Goal: Transaction & Acquisition: Purchase product/service

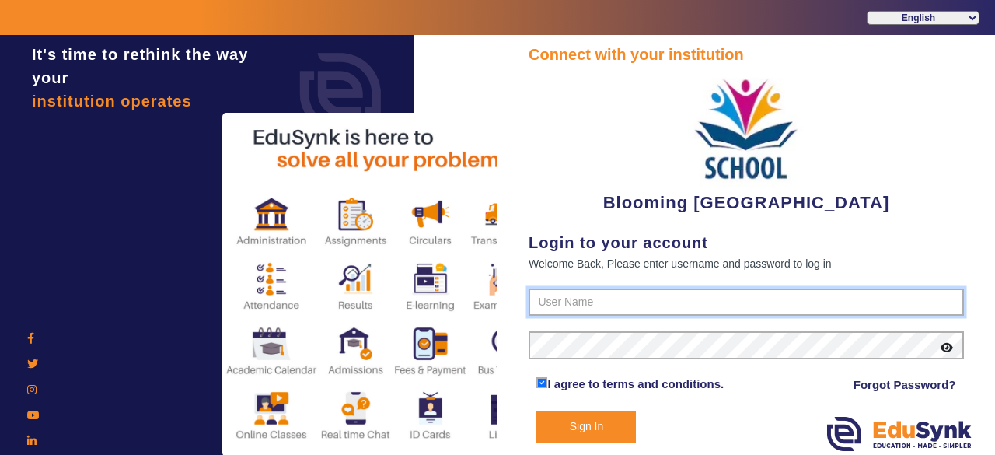
type input "4141419999"
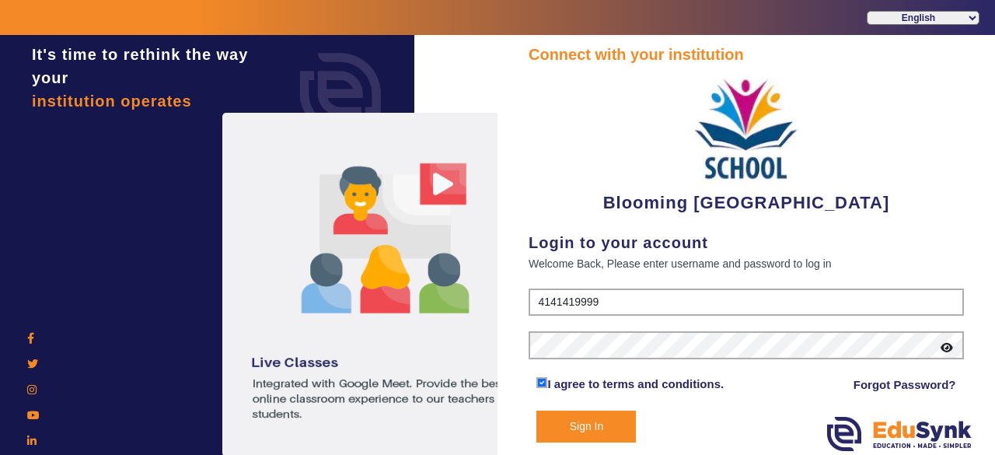
click at [609, 427] on button "Sign In" at bounding box center [587, 427] width 100 height 32
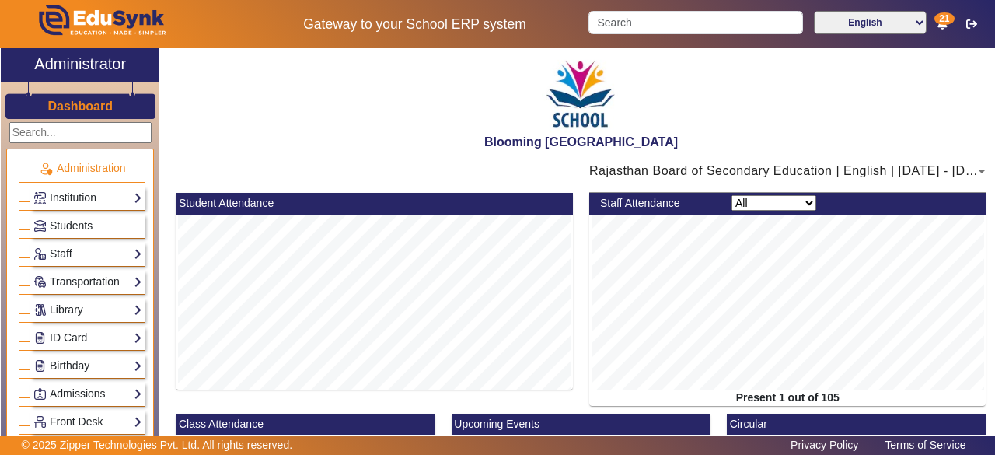
scroll to position [298, 0]
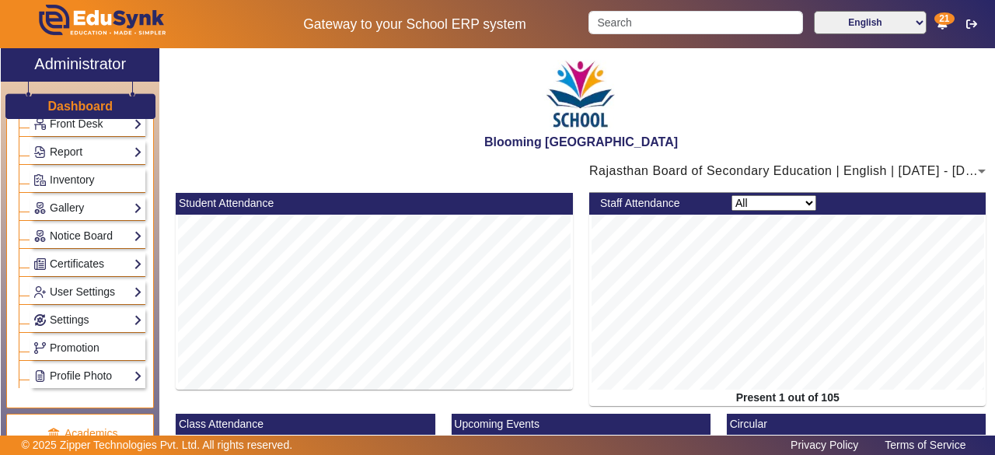
click at [151, 180] on div "Administration Institution Institution Details Session Configuration Classes/Ba…" at bounding box center [80, 289] width 159 height 341
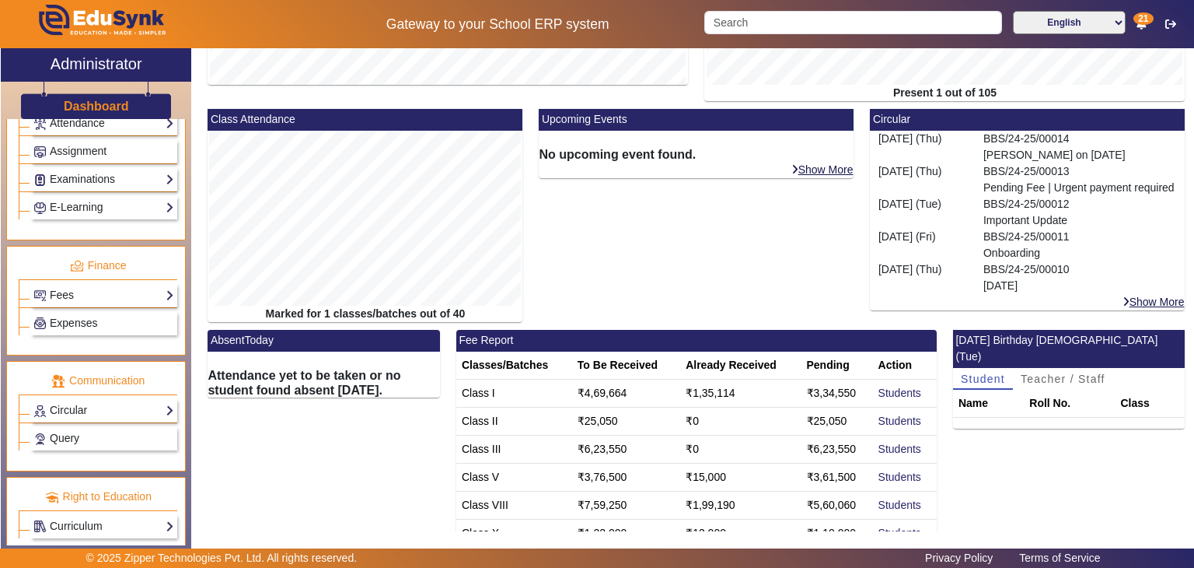
scroll to position [305, 0]
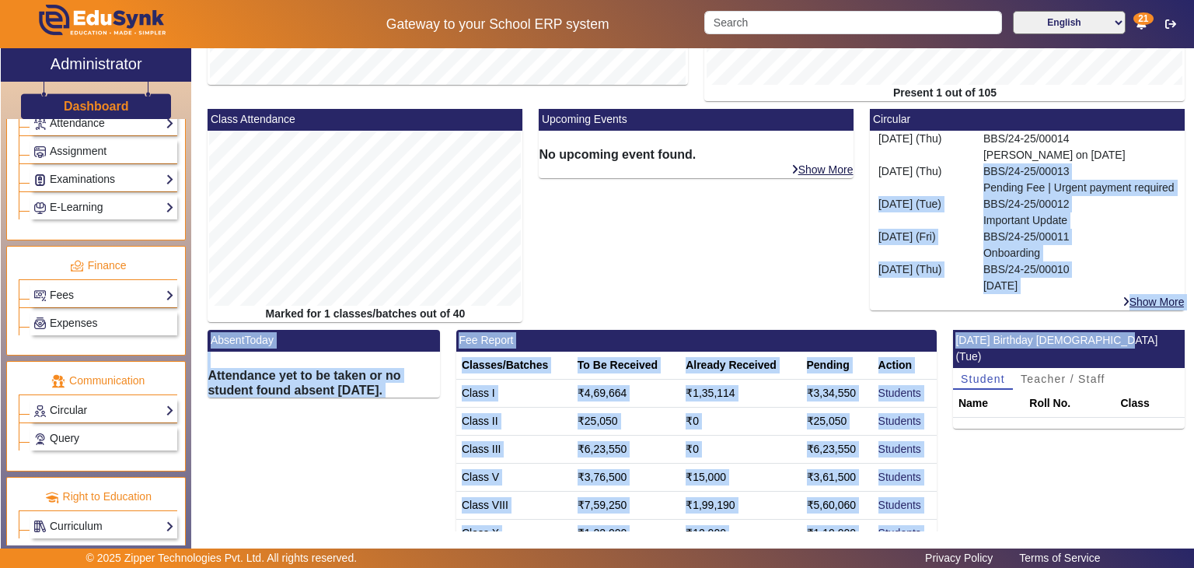
drag, startPoint x: 1194, startPoint y: 337, endPoint x: 1191, endPoint y: 166, distance: 170.3
click at [995, 166] on div "X Administrator Dashboard Administration Institution Institution Details Sessio…" at bounding box center [597, 302] width 1194 height 508
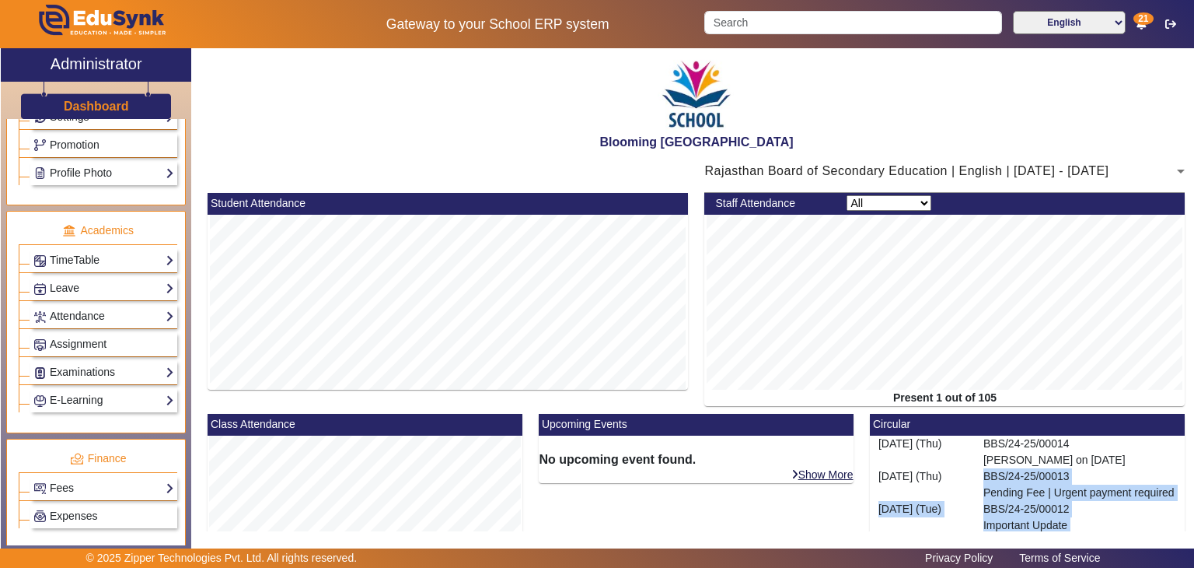
scroll to position [586, 0]
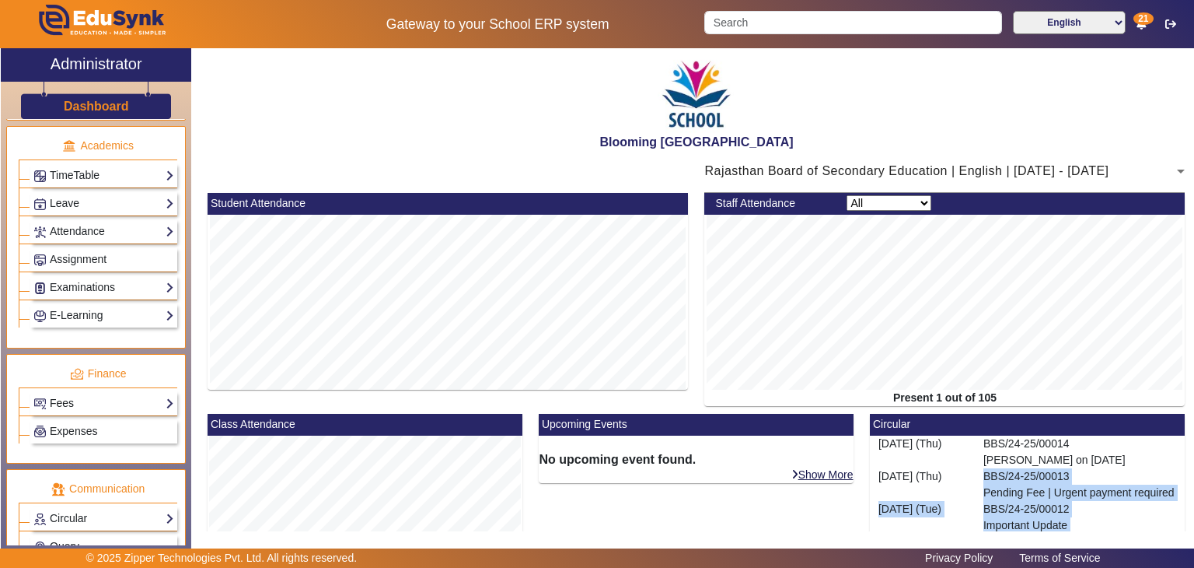
click at [131, 395] on link "Fees" at bounding box center [103, 403] width 141 height 18
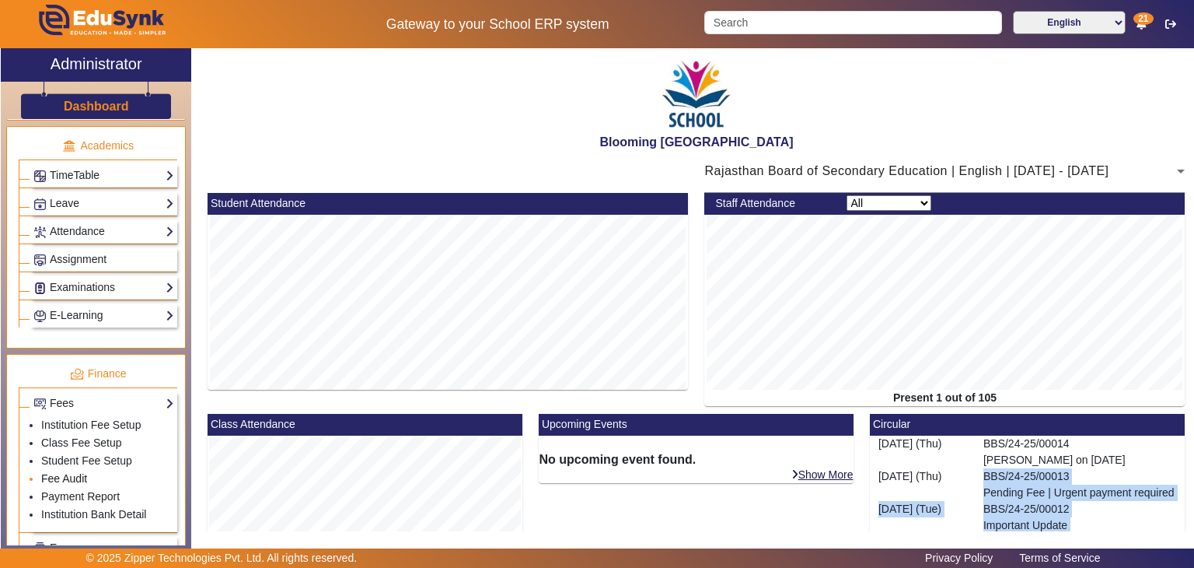
click at [75, 454] on link "Fee Audit" at bounding box center [64, 478] width 46 height 12
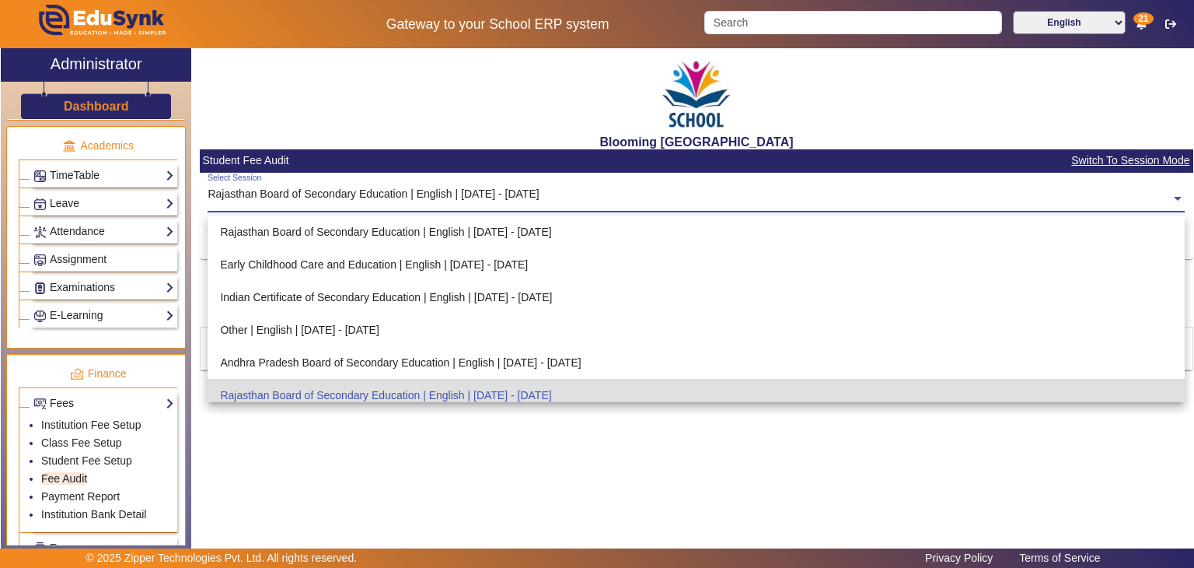
click at [501, 198] on input "text" at bounding box center [696, 199] width 977 height 16
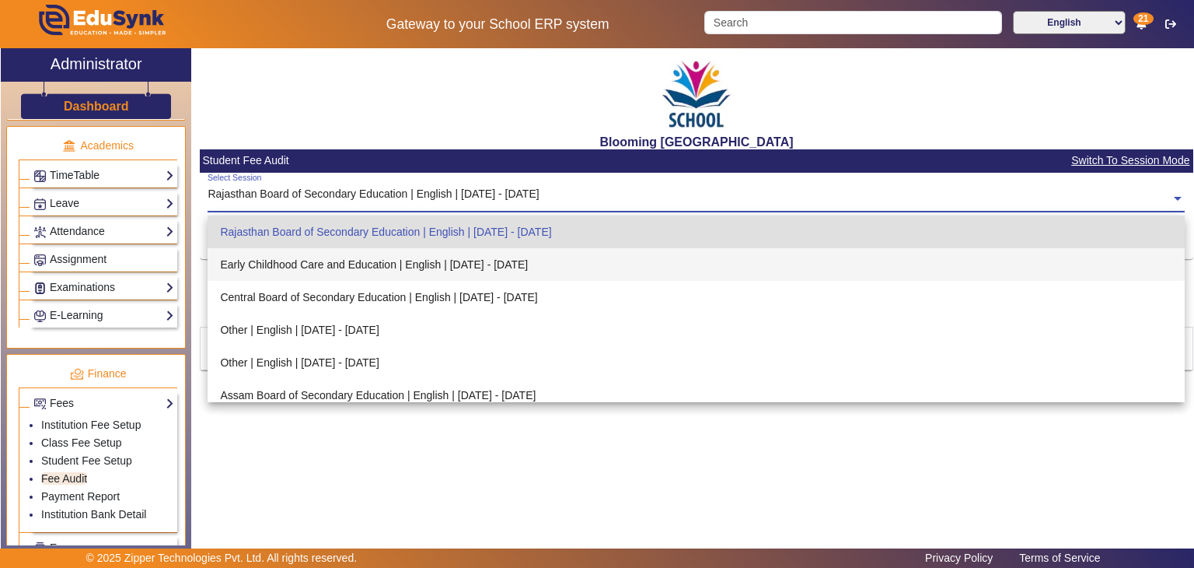
click at [460, 274] on div "Early Childhood Care and Education | English | [DATE] - [DATE]" at bounding box center [696, 264] width 977 height 33
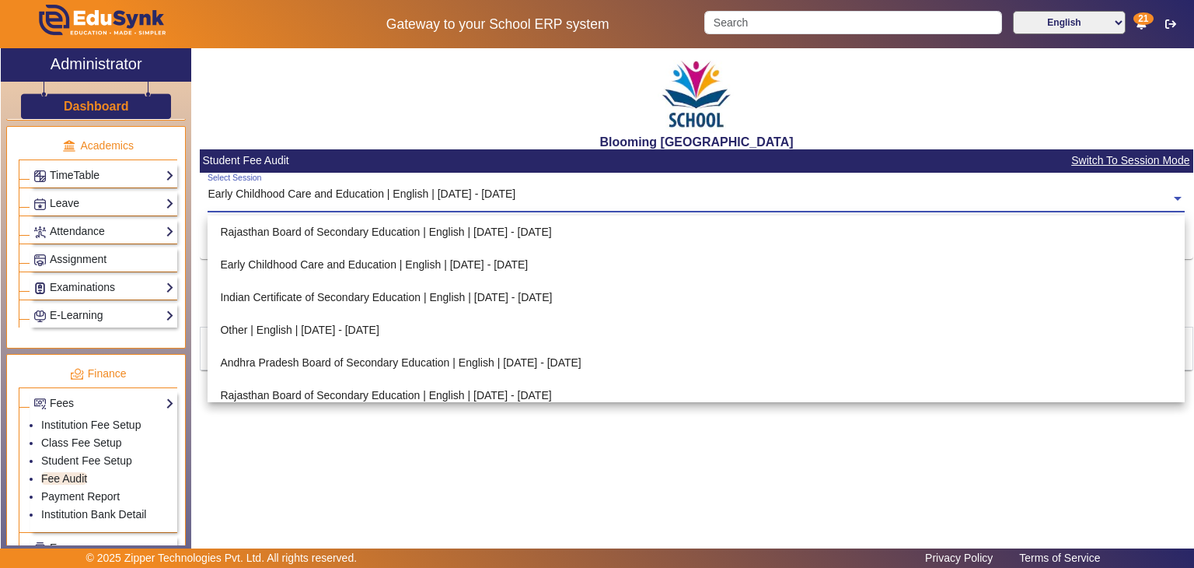
click at [434, 197] on input "text" at bounding box center [696, 199] width 977 height 16
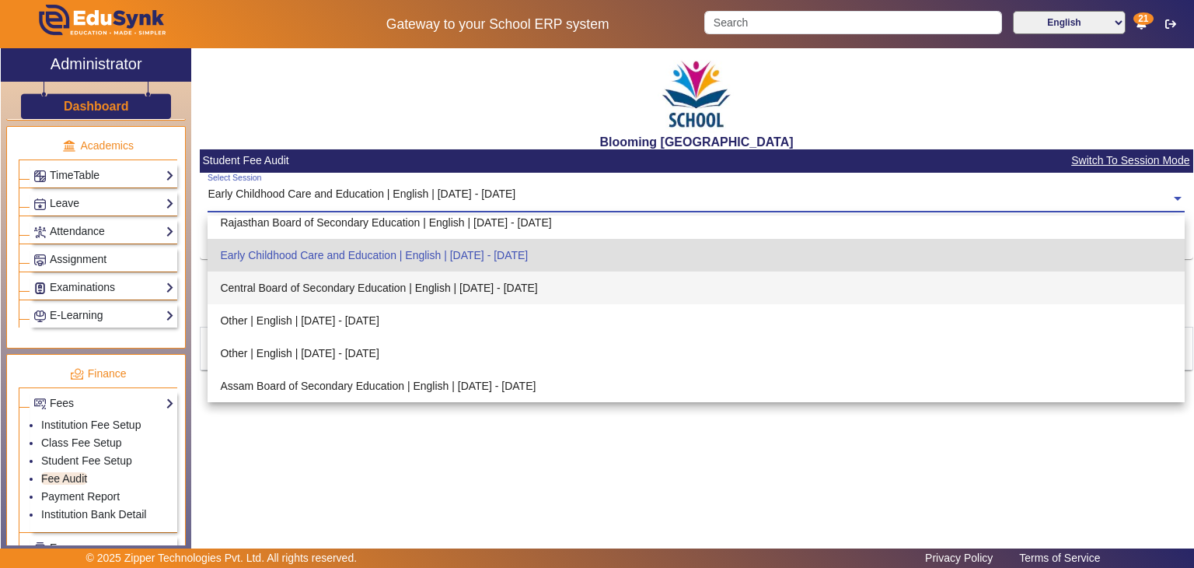
click at [409, 295] on div "Central Board of Secondary Education | English | [DATE] - [DATE]" at bounding box center [696, 287] width 977 height 33
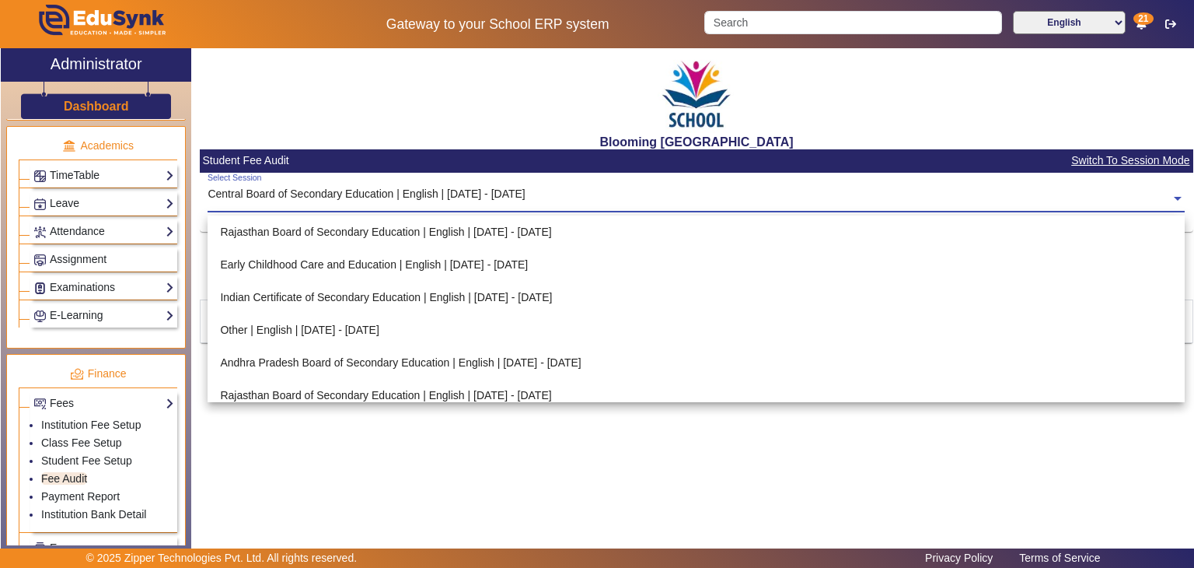
click at [376, 189] on div "Central Board of Secondary Education | English | [DATE] - [DATE]" at bounding box center [366, 194] width 317 height 16
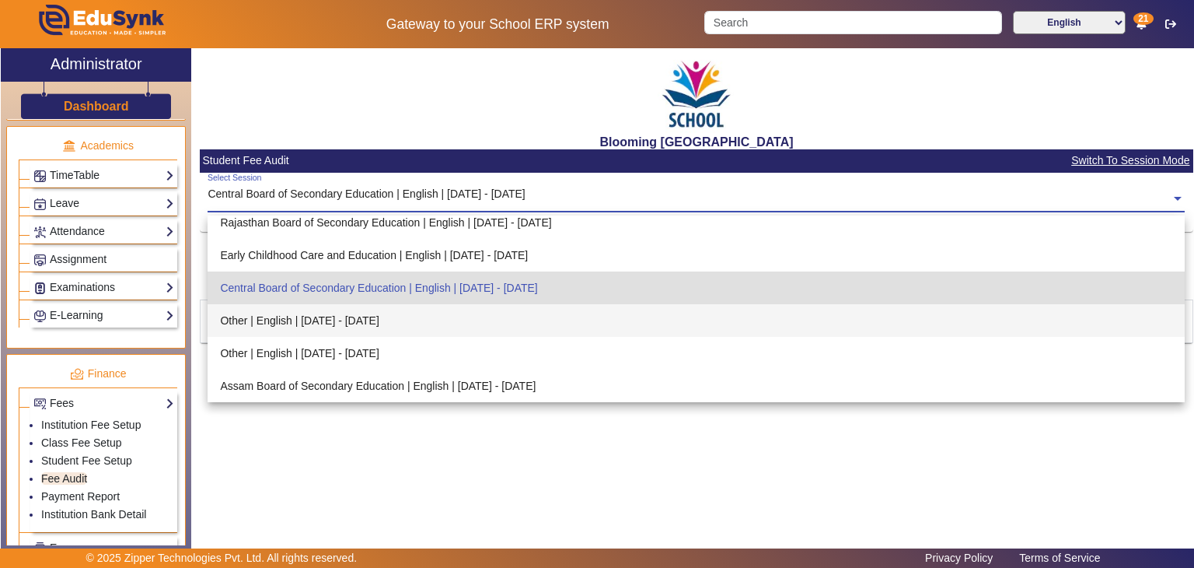
click at [361, 316] on div "Other | English | [DATE] - [DATE]" at bounding box center [696, 320] width 977 height 33
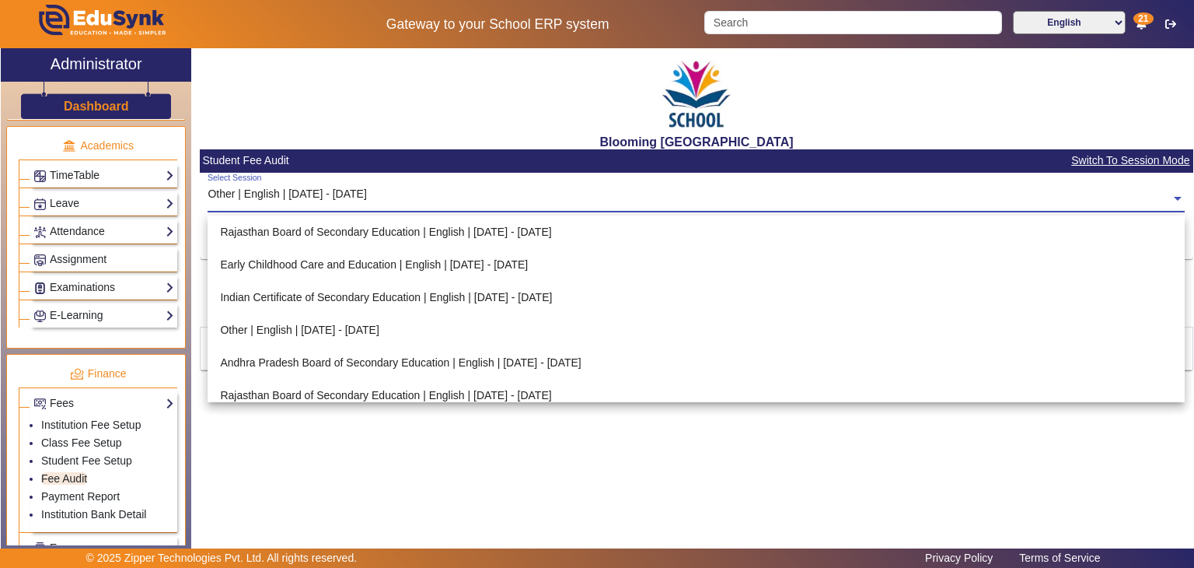
click at [372, 192] on input "text" at bounding box center [696, 199] width 977 height 16
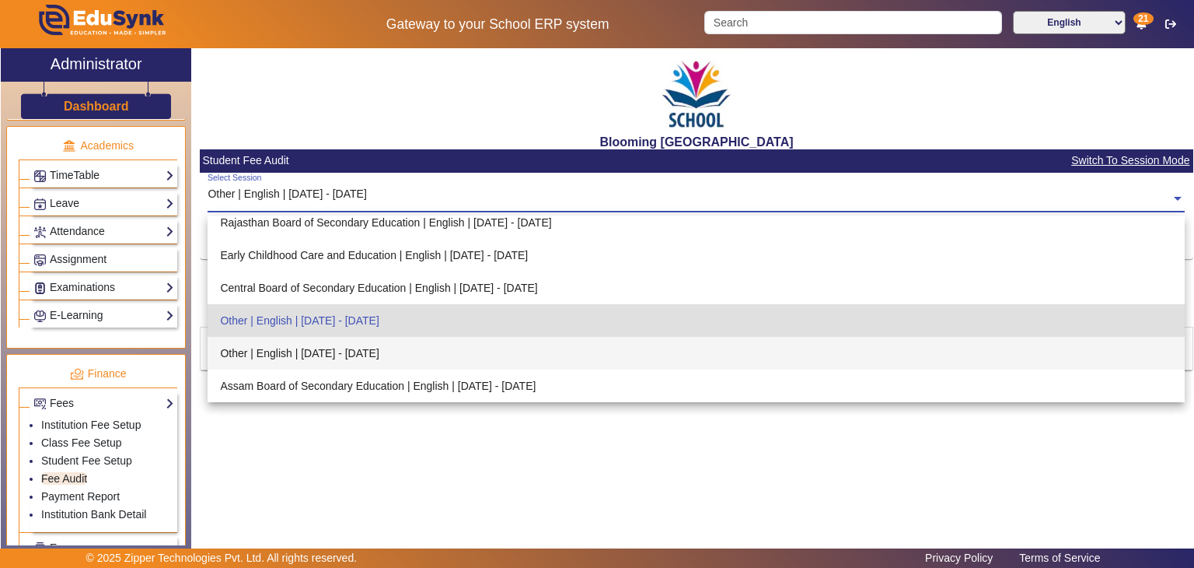
click at [386, 358] on div "Other | English | [DATE] - [DATE]" at bounding box center [696, 353] width 977 height 33
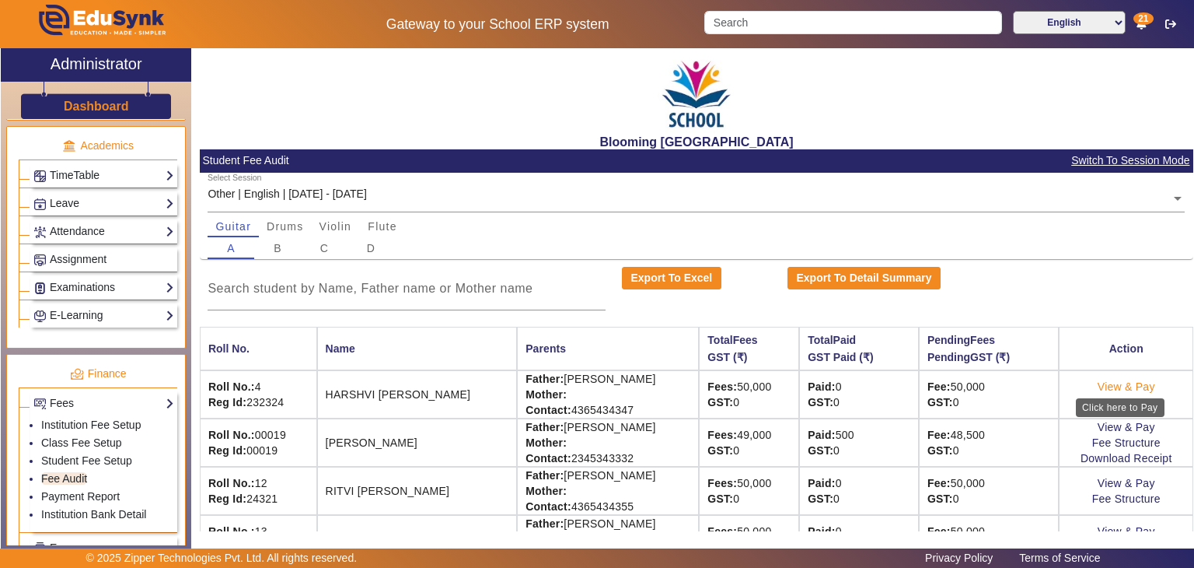
click at [995, 388] on link "View & Pay" at bounding box center [1127, 386] width 58 height 12
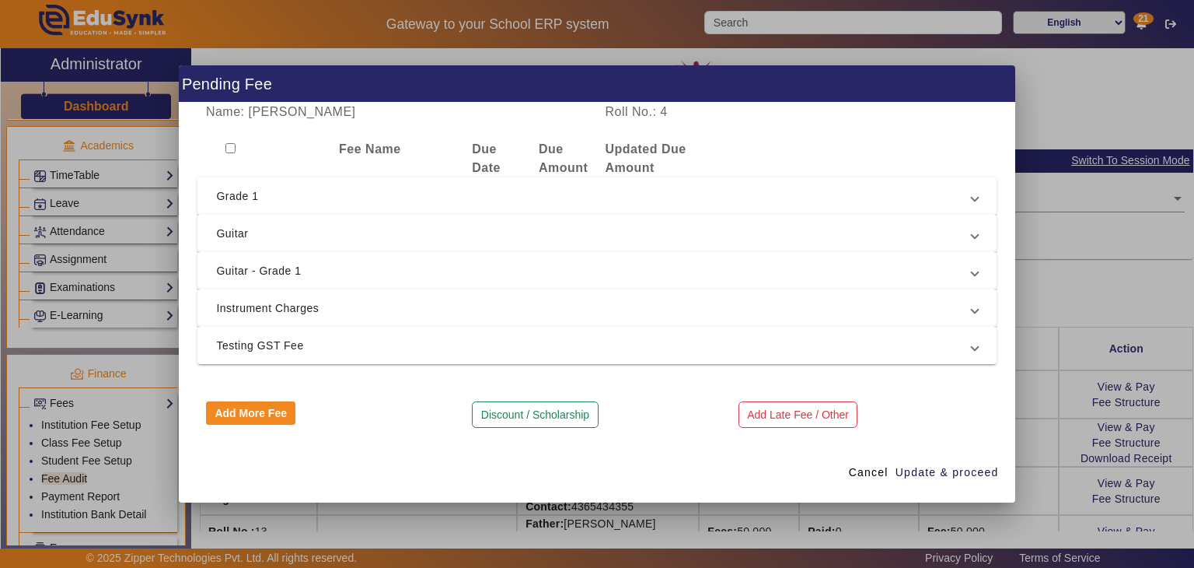
click at [354, 197] on span "Grade 1" at bounding box center [593, 196] width 755 height 19
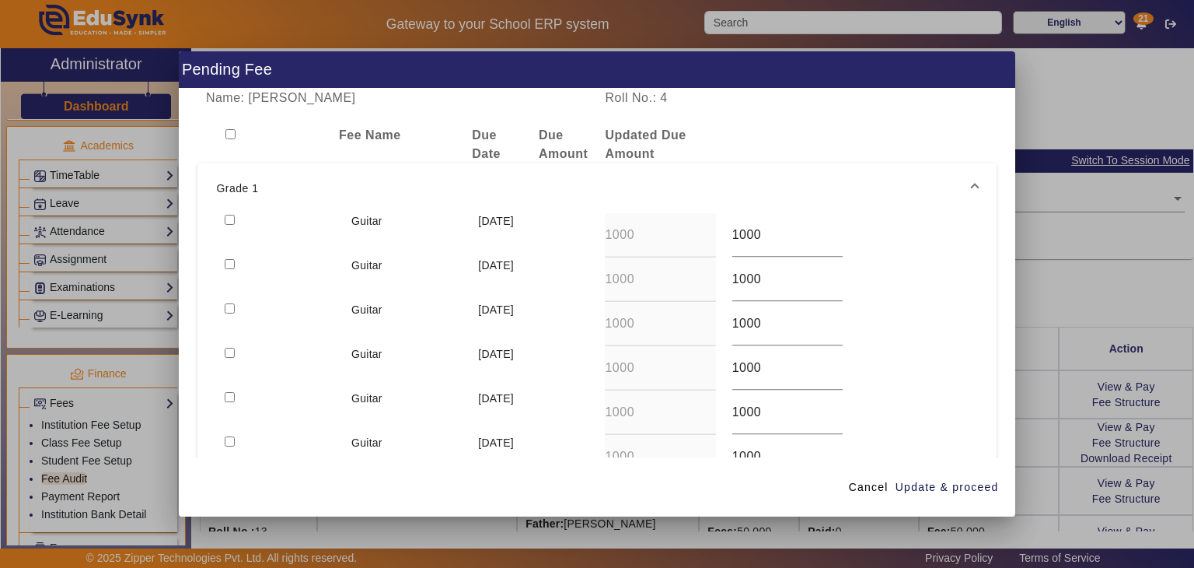
click at [230, 213] on div at bounding box center [279, 235] width 127 height 44
click at [229, 219] on input "checkbox" at bounding box center [230, 220] width 10 height 10
checkbox input "true"
drag, startPoint x: 880, startPoint y: 489, endPoint x: 916, endPoint y: 486, distance: 35.9
click at [916, 454] on div "Cancel Update & proceed" at bounding box center [921, 487] width 157 height 28
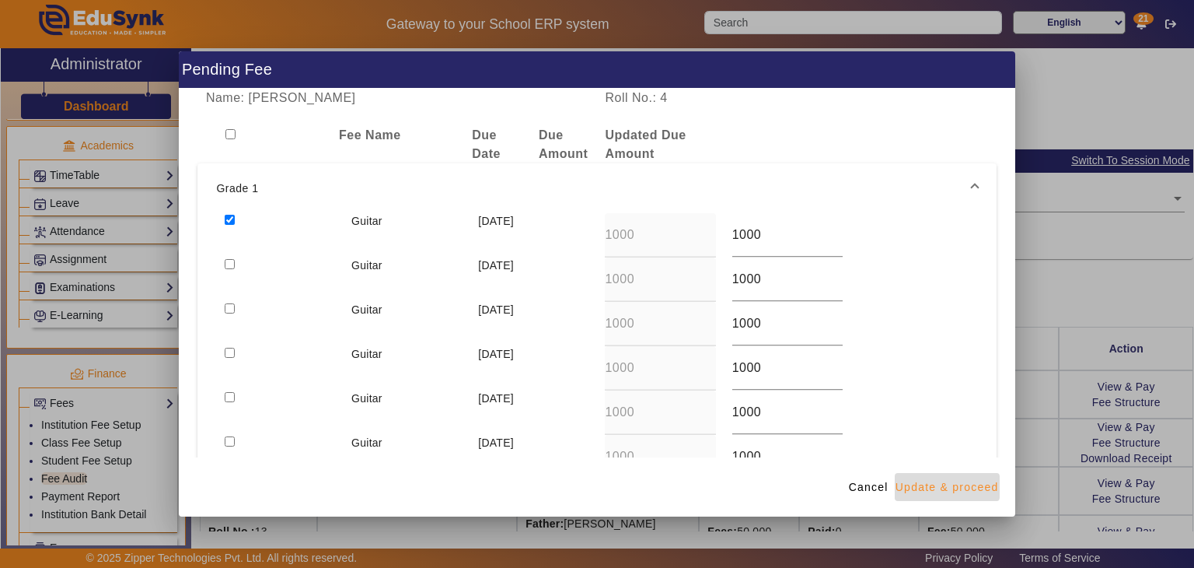
click at [916, 454] on span "Update & proceed" at bounding box center [947, 487] width 103 height 16
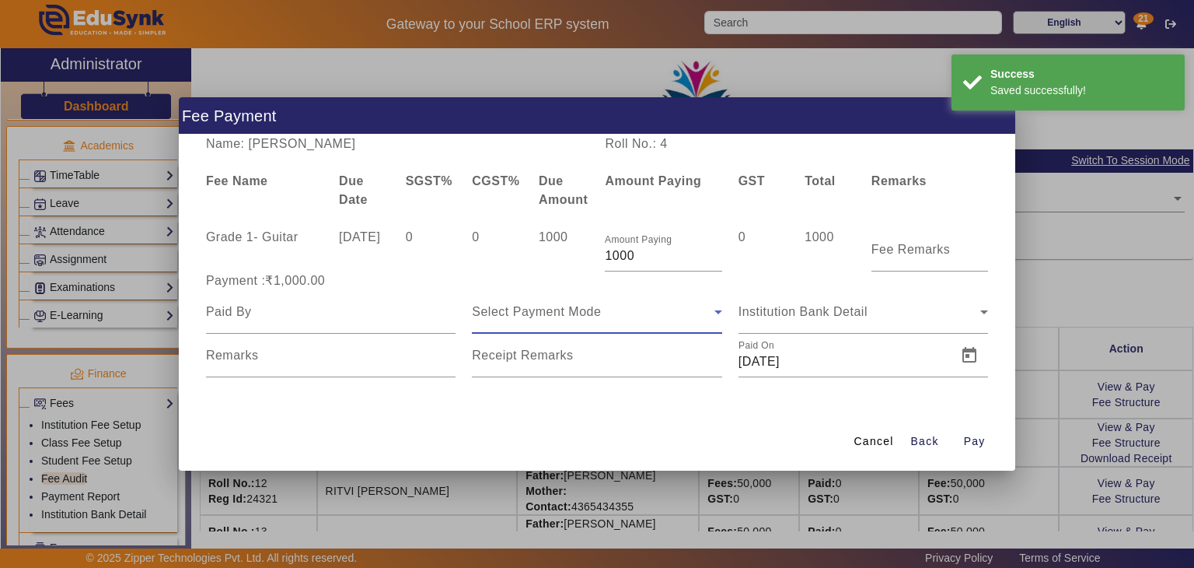
click at [589, 306] on span "Select Payment Mode" at bounding box center [536, 311] width 129 height 13
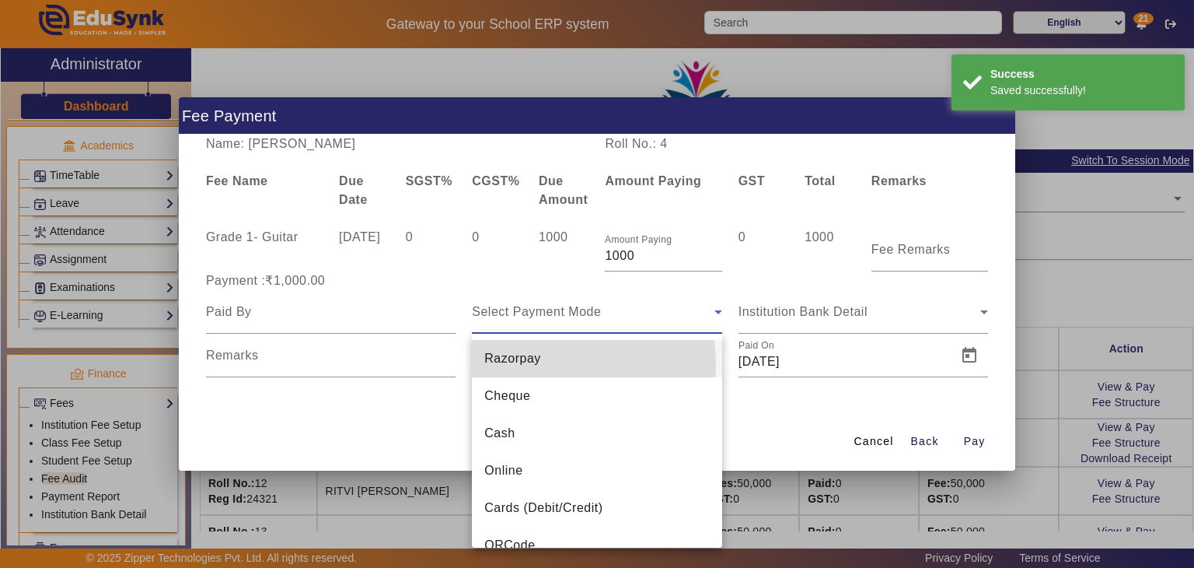
click at [566, 365] on mat-option "Razorpay" at bounding box center [597, 358] width 250 height 37
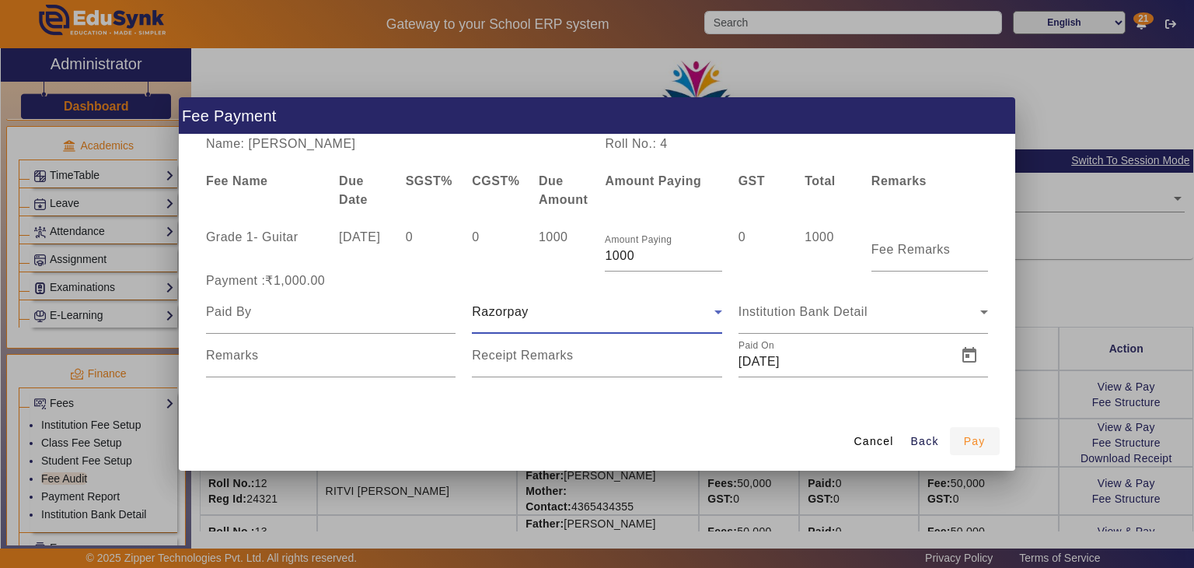
click at [968, 441] on span "Pay" at bounding box center [975, 441] width 22 height 16
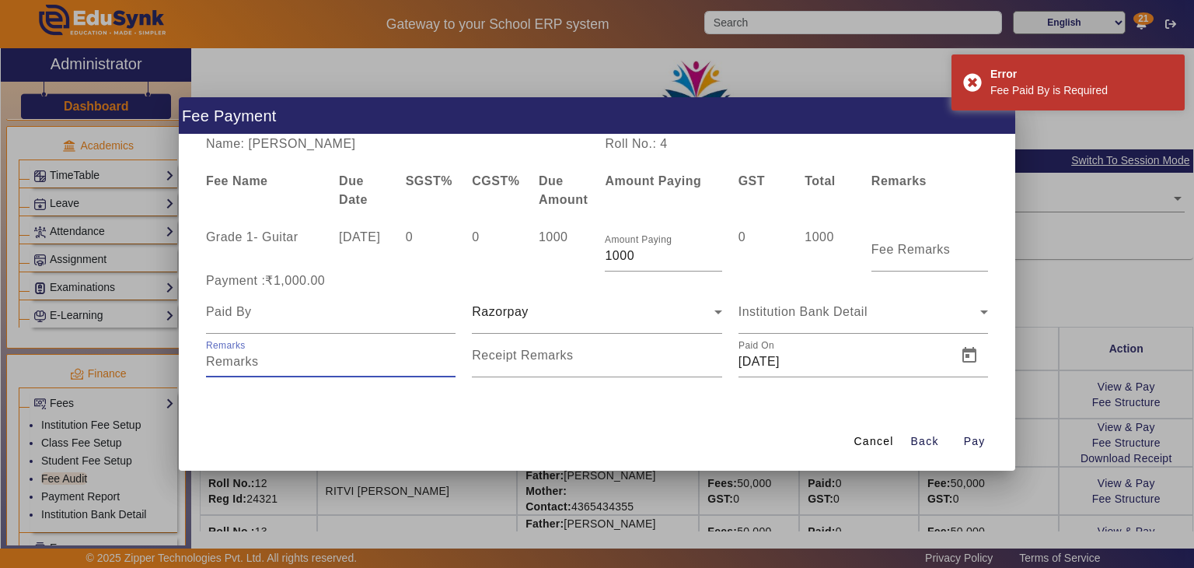
click at [342, 358] on input "Remarks" at bounding box center [331, 361] width 250 height 19
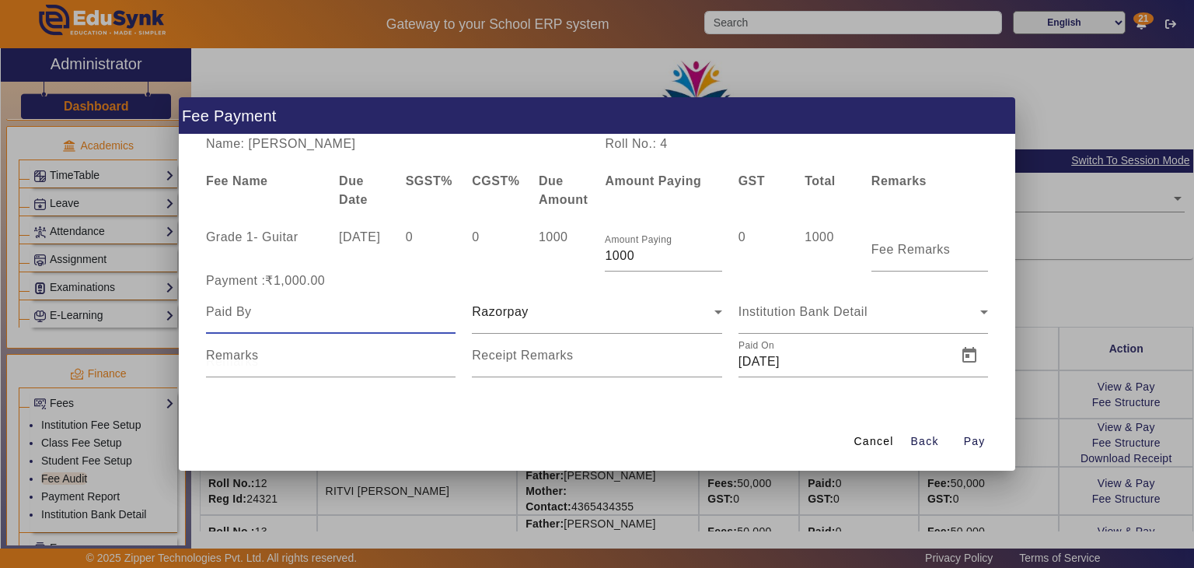
click at [326, 312] on input at bounding box center [331, 311] width 250 height 19
type input "[PERSON_NAME]"
click at [819, 323] on div "Institution Bank Detail" at bounding box center [864, 312] width 250 height 44
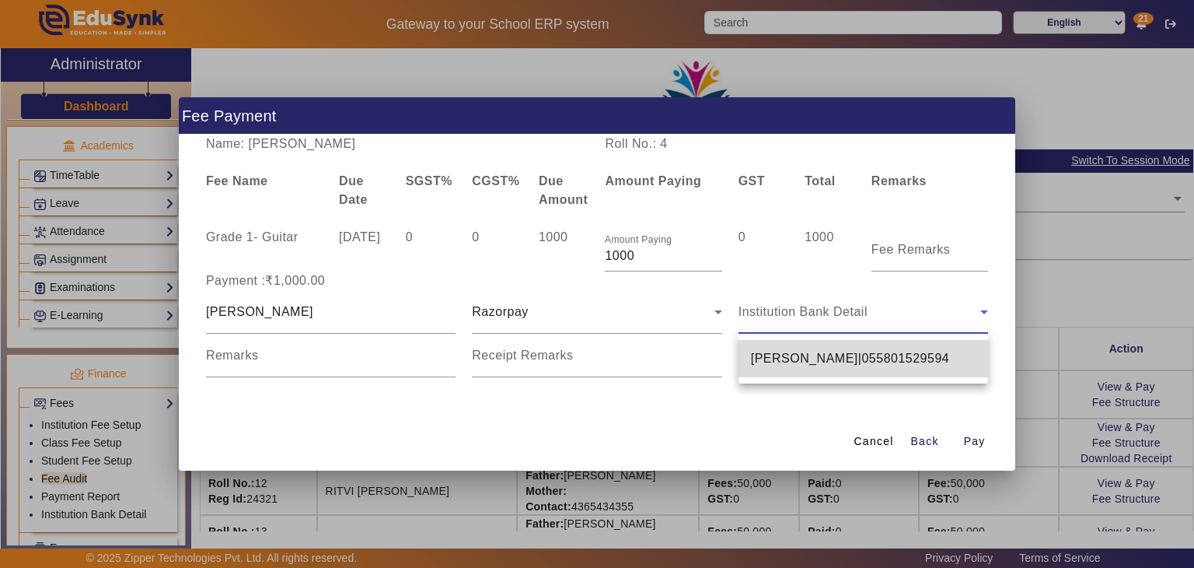
click at [830, 361] on span "[PERSON_NAME]|055801529594" at bounding box center [850, 358] width 199 height 19
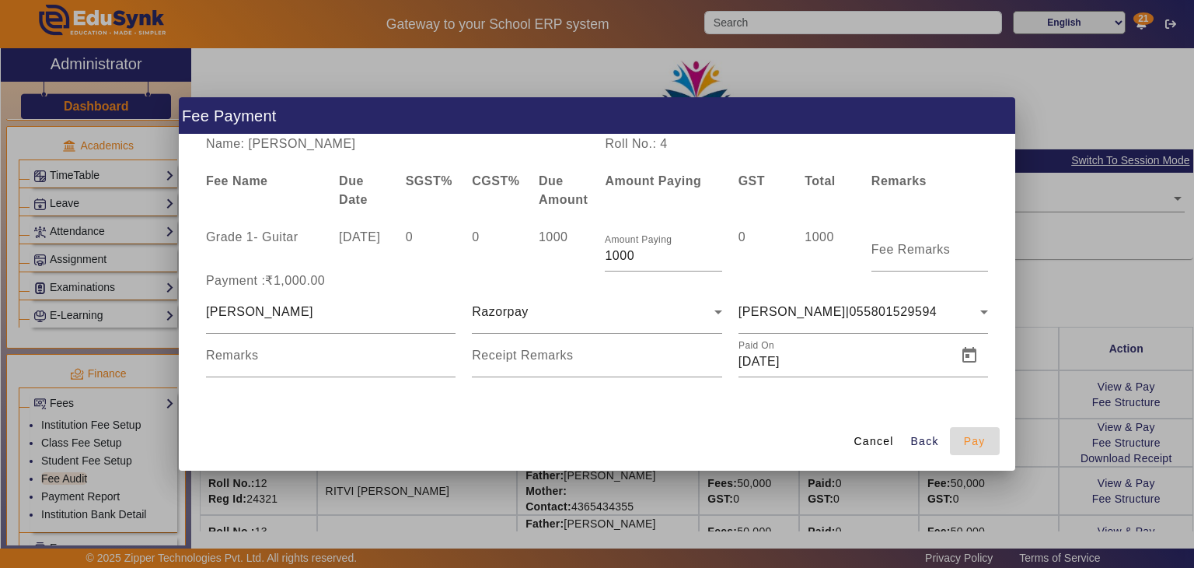
click at [970, 438] on span "Pay" at bounding box center [975, 441] width 22 height 16
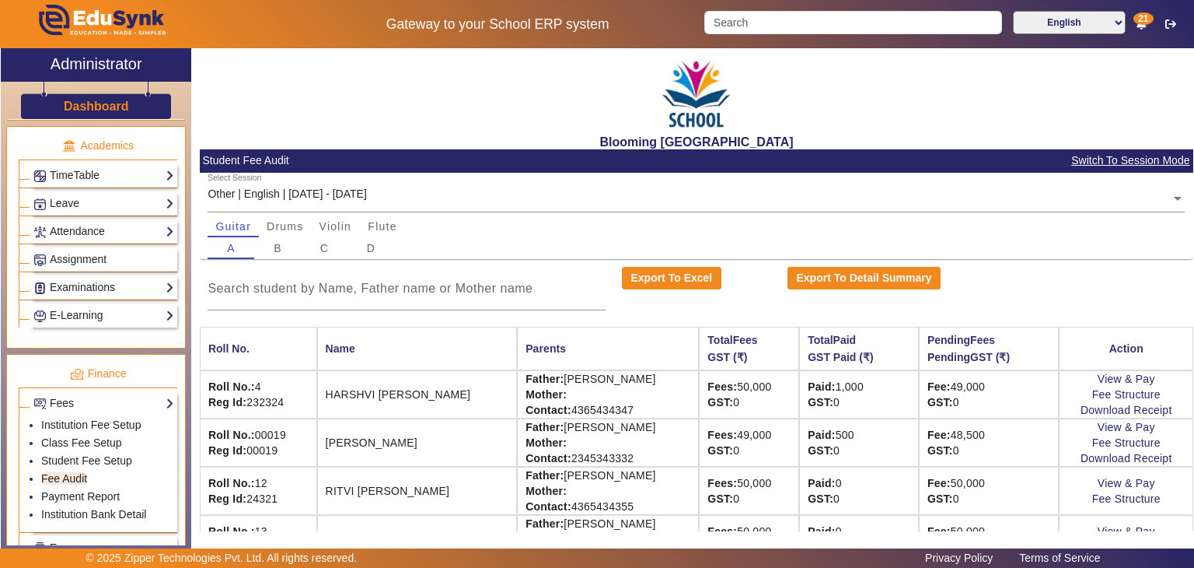
scroll to position [38, 0]
